Goal: Browse casually

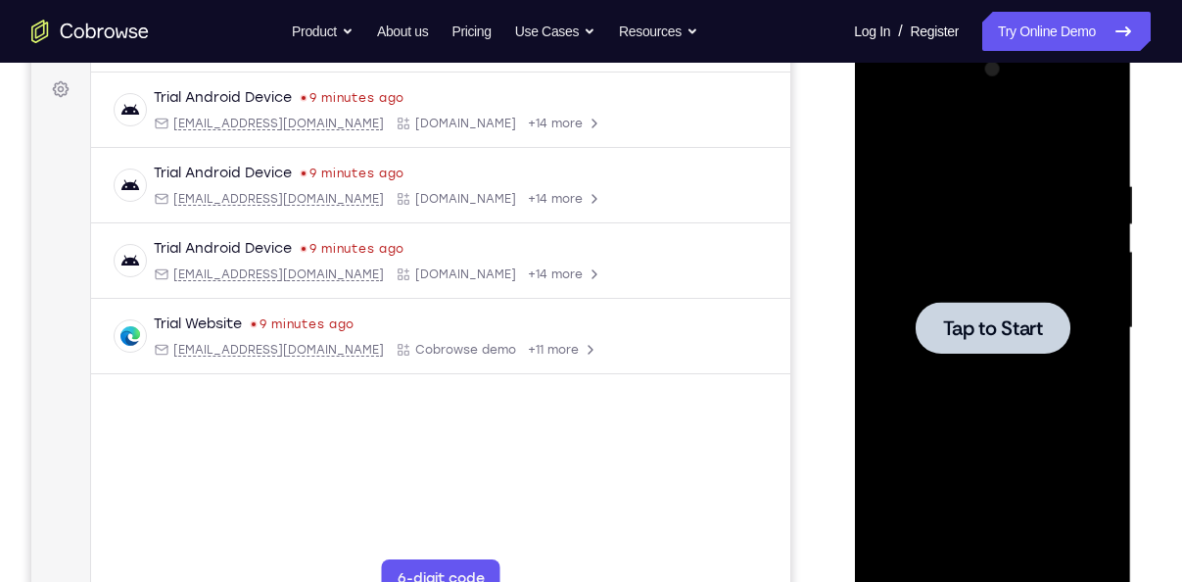
click at [906, 218] on div at bounding box center [991, 328] width 247 height 548
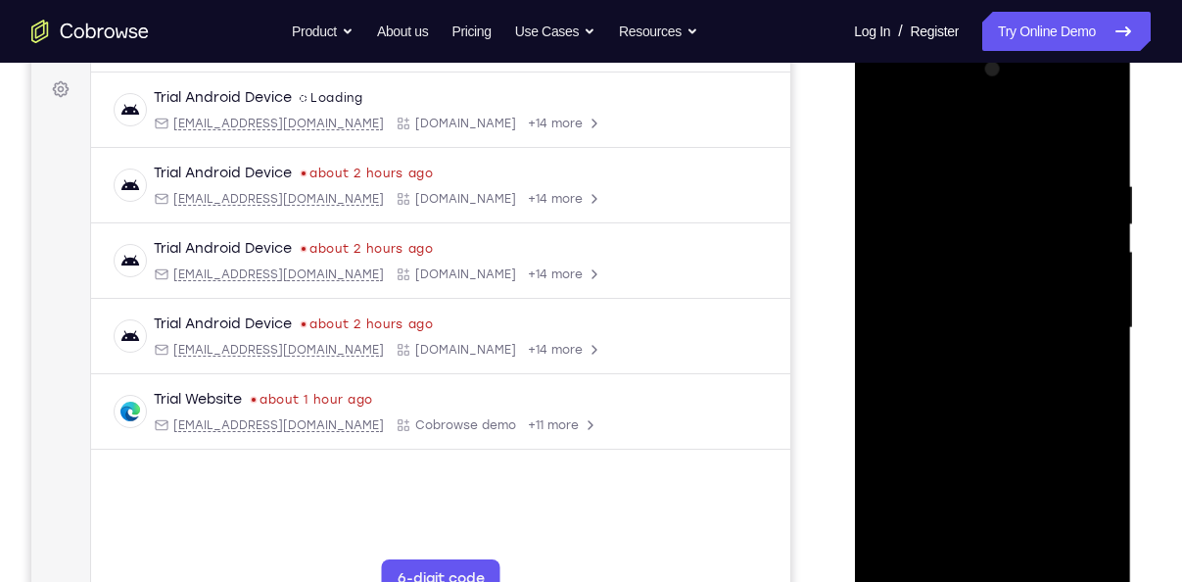
scroll to position [362, 0]
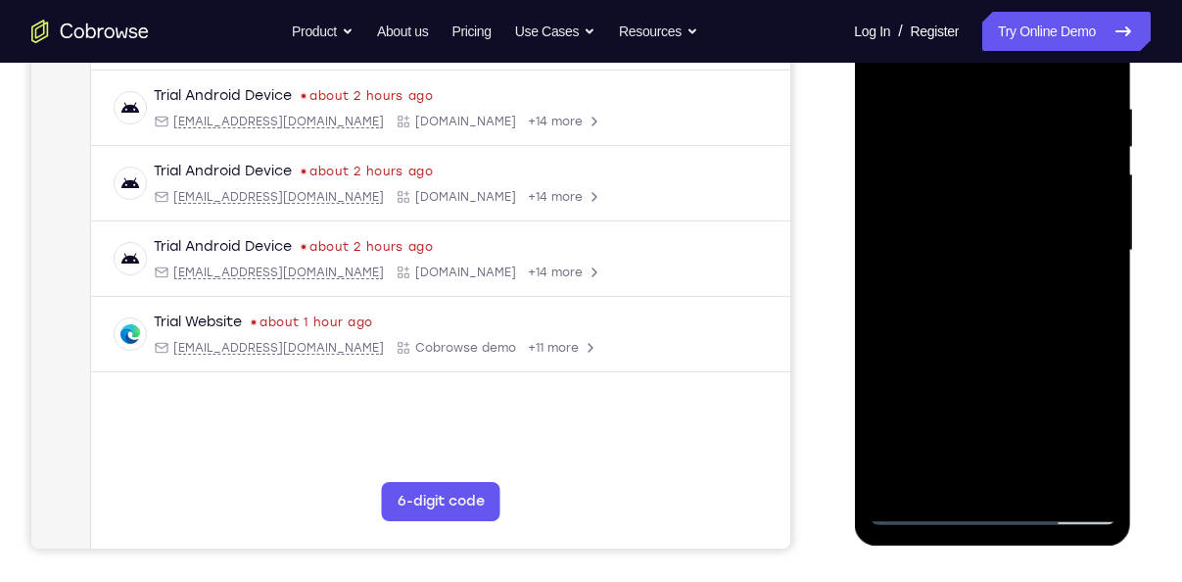
click at [983, 505] on div at bounding box center [991, 251] width 247 height 548
click at [1079, 440] on div at bounding box center [991, 251] width 247 height 548
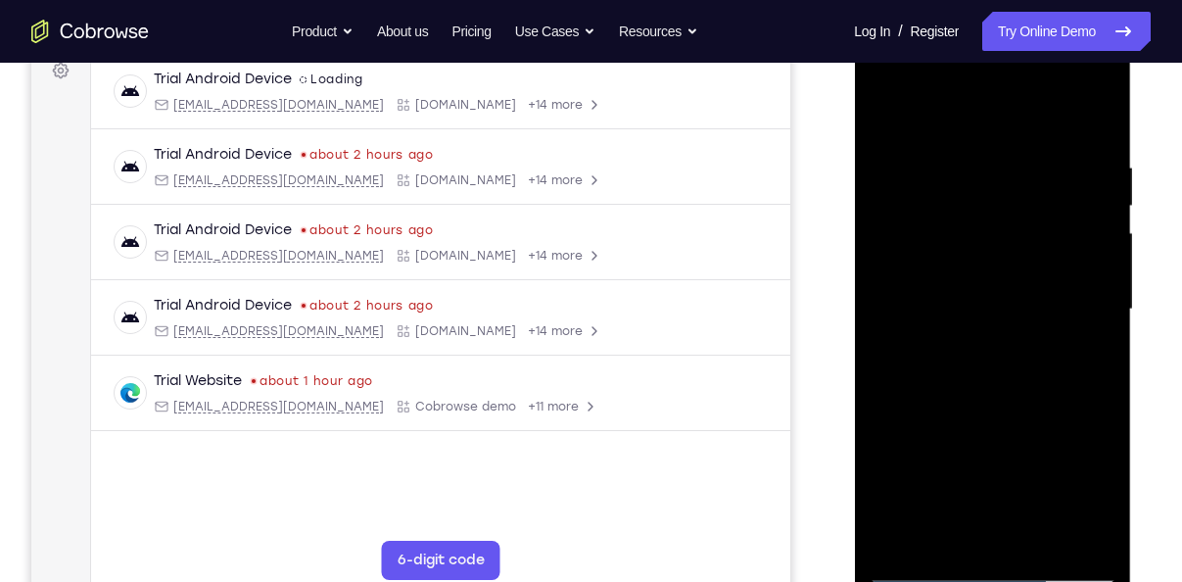
click at [898, 127] on div at bounding box center [991, 309] width 247 height 548
click at [1081, 304] on div at bounding box center [991, 309] width 247 height 548
click at [966, 345] on div at bounding box center [991, 309] width 247 height 548
click at [969, 272] on div at bounding box center [991, 309] width 247 height 548
click at [968, 296] on div at bounding box center [991, 309] width 247 height 548
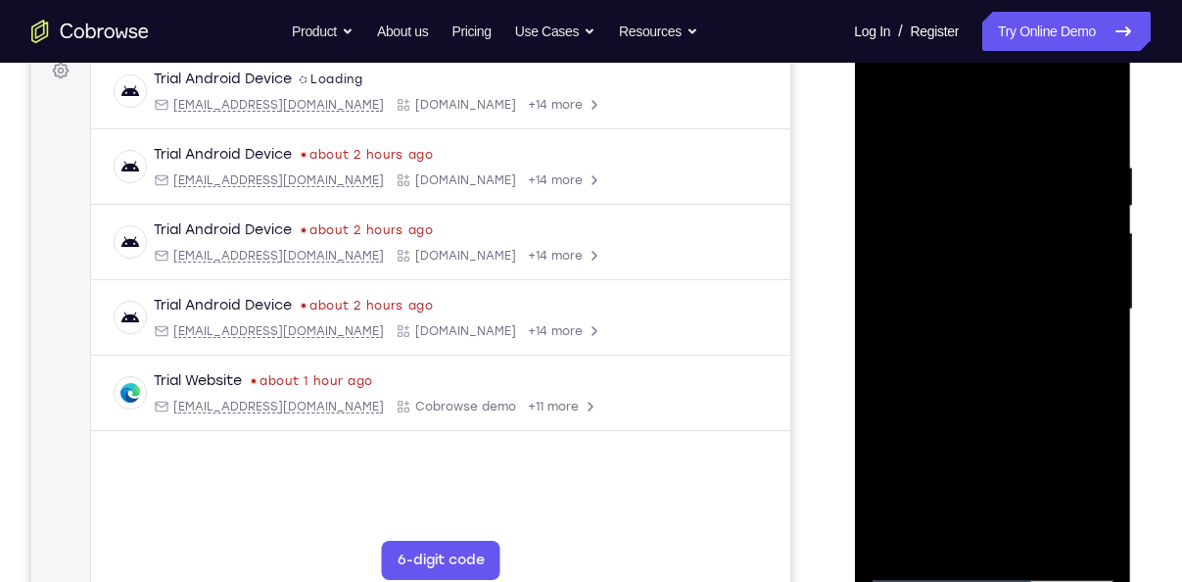
click at [972, 343] on div at bounding box center [991, 309] width 247 height 548
click at [981, 260] on div at bounding box center [991, 309] width 247 height 548
click at [1101, 117] on div at bounding box center [991, 309] width 247 height 548
click at [883, 106] on div at bounding box center [991, 309] width 247 height 548
click at [1037, 535] on div at bounding box center [991, 309] width 247 height 548
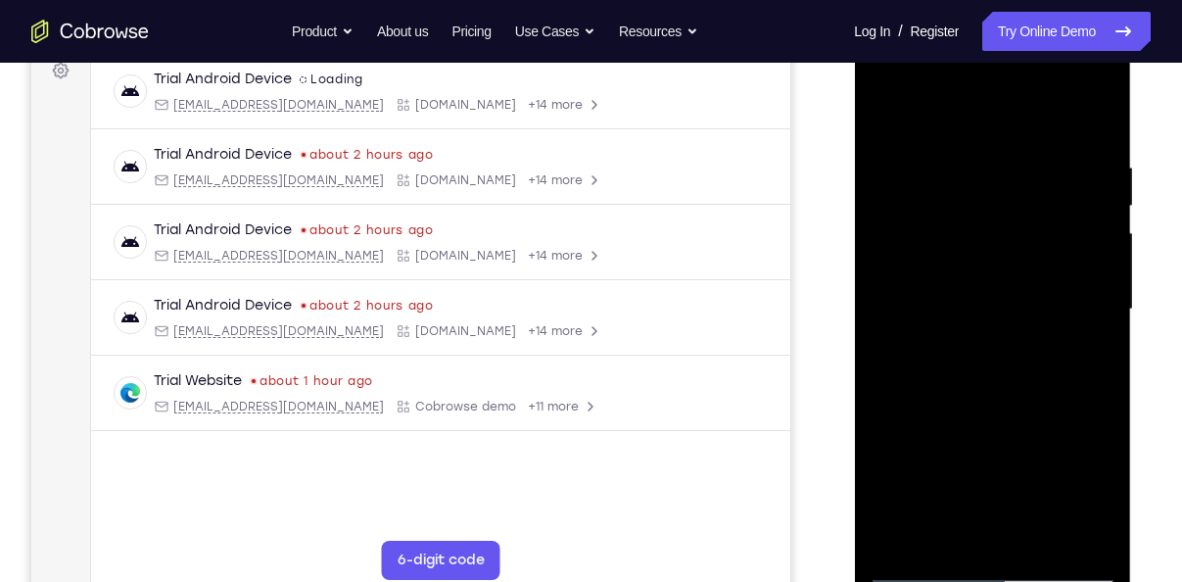
click at [989, 409] on div at bounding box center [991, 309] width 247 height 548
drag, startPoint x: 988, startPoint y: 412, endPoint x: 978, endPoint y: 418, distance: 11.4
click at [978, 418] on div at bounding box center [991, 309] width 247 height 548
click at [892, 114] on div at bounding box center [991, 309] width 247 height 548
click at [967, 151] on div at bounding box center [991, 309] width 247 height 548
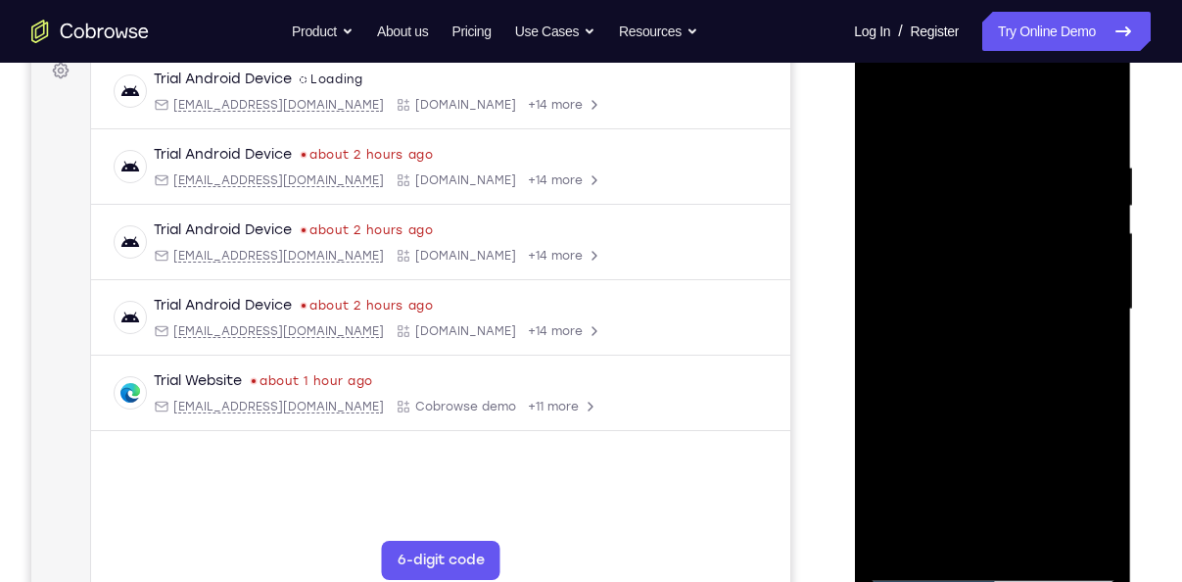
click at [1091, 125] on div at bounding box center [991, 309] width 247 height 548
click at [1019, 166] on div at bounding box center [991, 309] width 247 height 548
click at [1082, 370] on div at bounding box center [991, 309] width 247 height 548
click at [1098, 119] on div at bounding box center [991, 309] width 247 height 548
click at [1070, 149] on div at bounding box center [991, 309] width 247 height 548
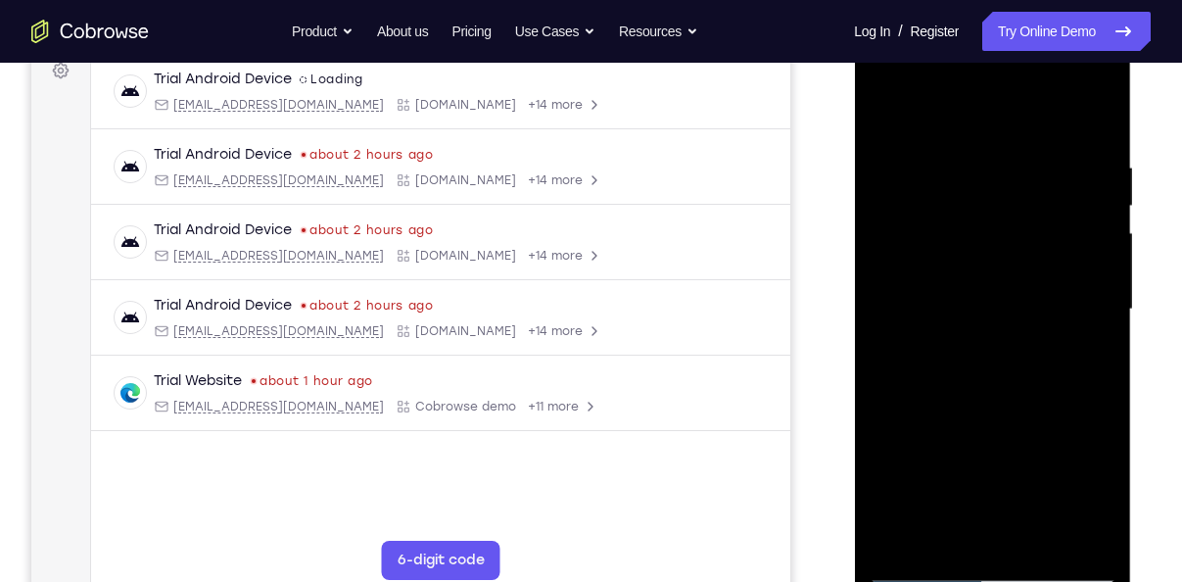
click at [1092, 142] on div at bounding box center [991, 309] width 247 height 548
click at [1096, 120] on div at bounding box center [991, 309] width 247 height 548
drag, startPoint x: 1068, startPoint y: 175, endPoint x: 945, endPoint y: 198, distance: 125.4
click at [945, 198] on div at bounding box center [991, 309] width 247 height 548
drag, startPoint x: 974, startPoint y: 278, endPoint x: 968, endPoint y: 495, distance: 217.4
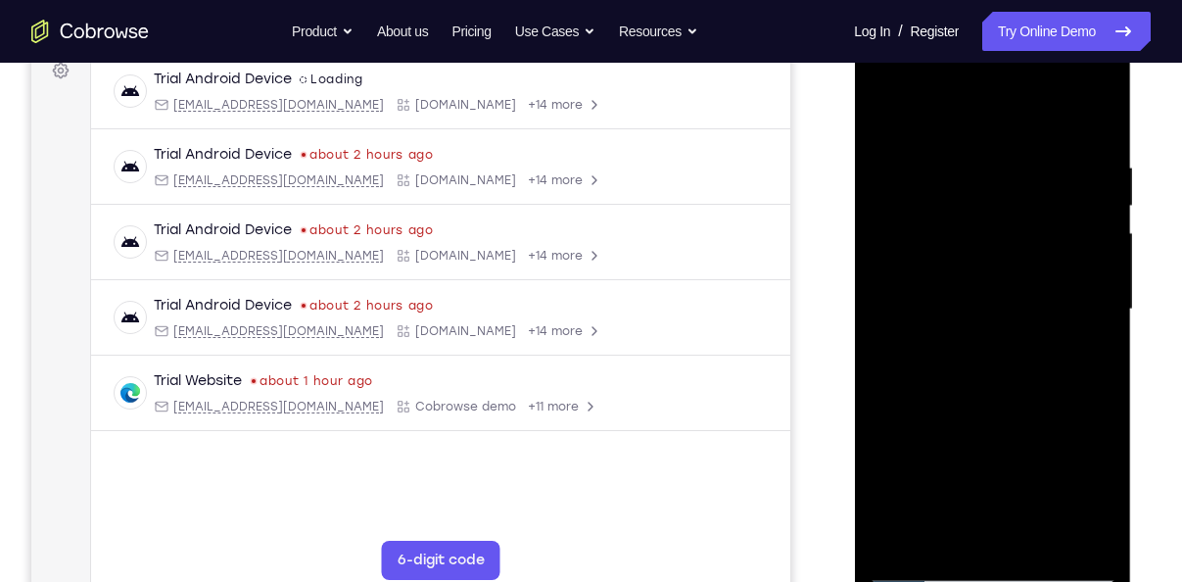
click at [968, 495] on div at bounding box center [991, 309] width 247 height 548
drag, startPoint x: 1013, startPoint y: 223, endPoint x: 1023, endPoint y: 415, distance: 192.2
click at [1023, 415] on div at bounding box center [991, 309] width 247 height 548
